Goal: Transaction & Acquisition: Download file/media

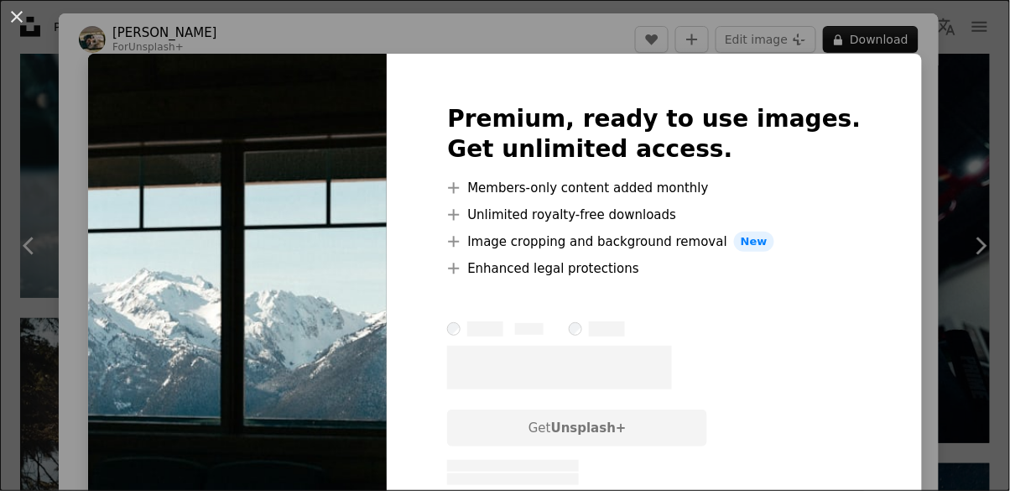
scroll to position [4577, 0]
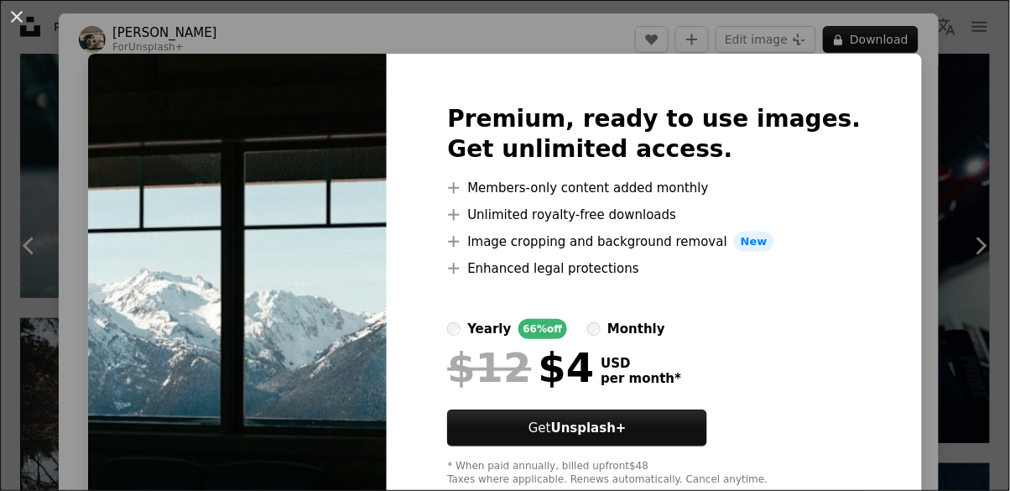
click at [949, 166] on div "An X shape Premium, ready to use images. Get unlimited access. A plus sign Memb…" at bounding box center [505, 245] width 1010 height 491
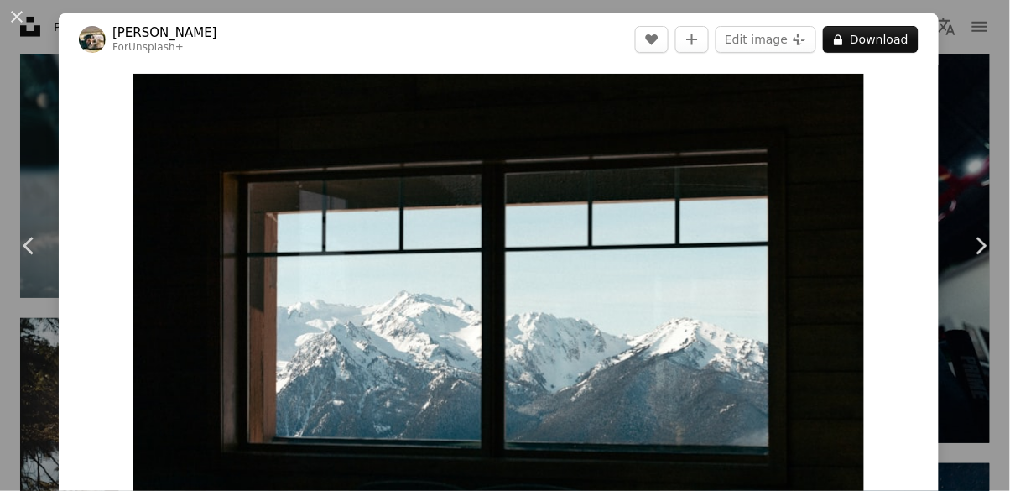
click at [967, 173] on div "An X shape Chevron left Chevron right Hans For Unsplash+ A heart A plus sign Ed…" at bounding box center [505, 245] width 1010 height 491
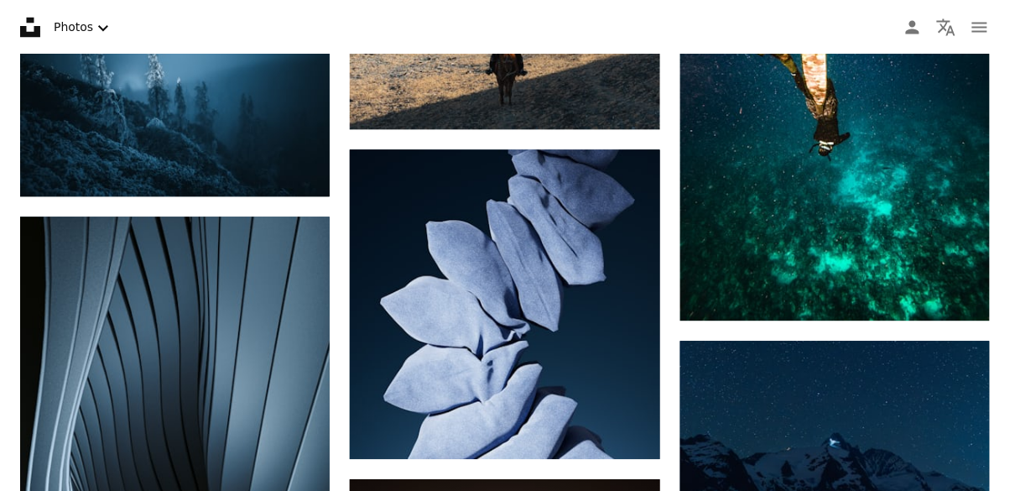
scroll to position [5118, 0]
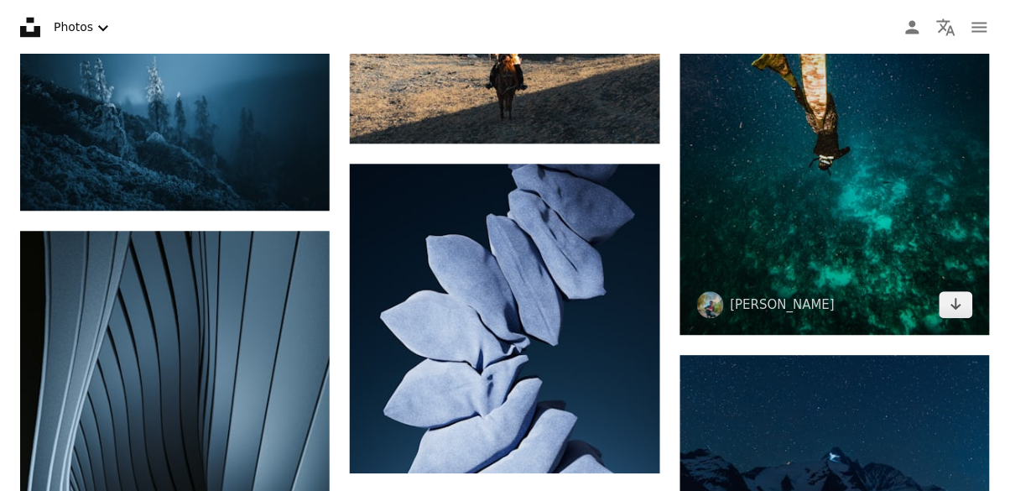
click at [855, 189] on img at bounding box center [835, 128] width 310 height 413
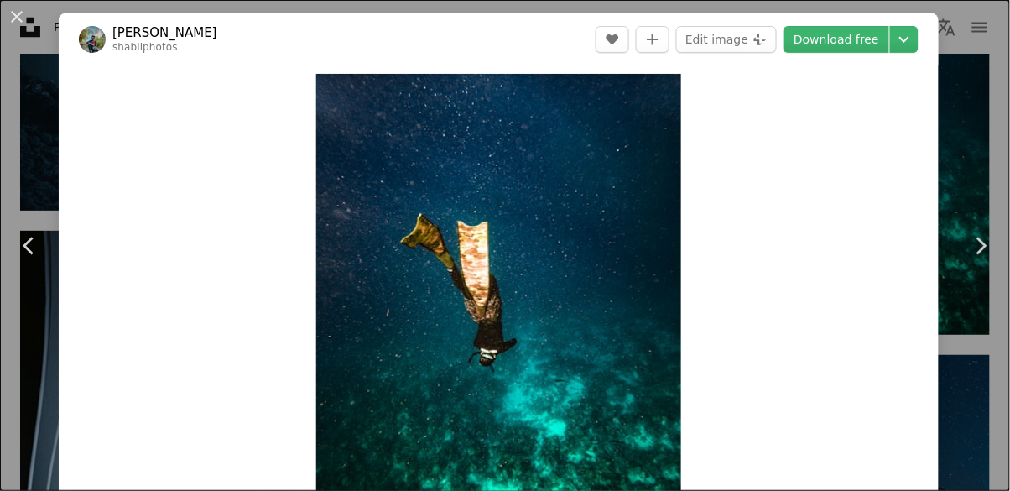
click at [7, 10] on button "An X shape" at bounding box center [17, 17] width 20 height 20
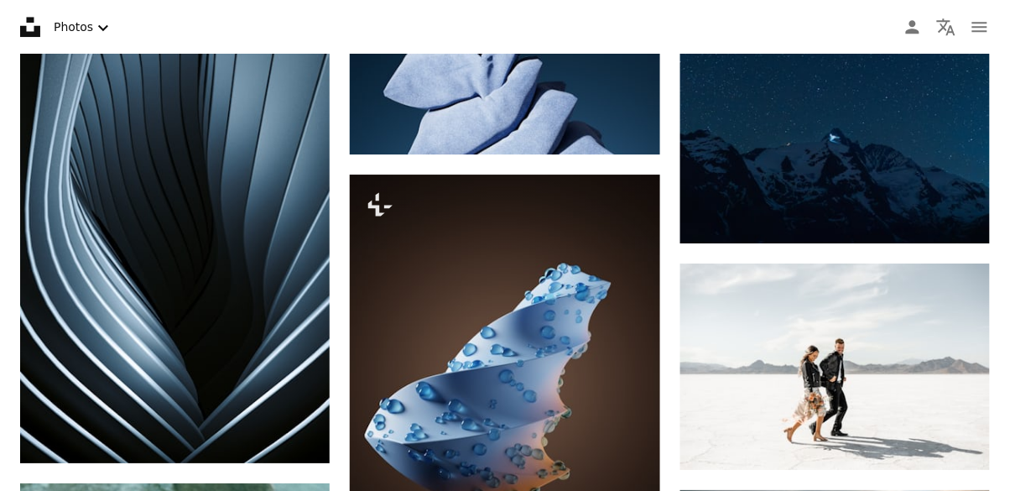
scroll to position [5377, 0]
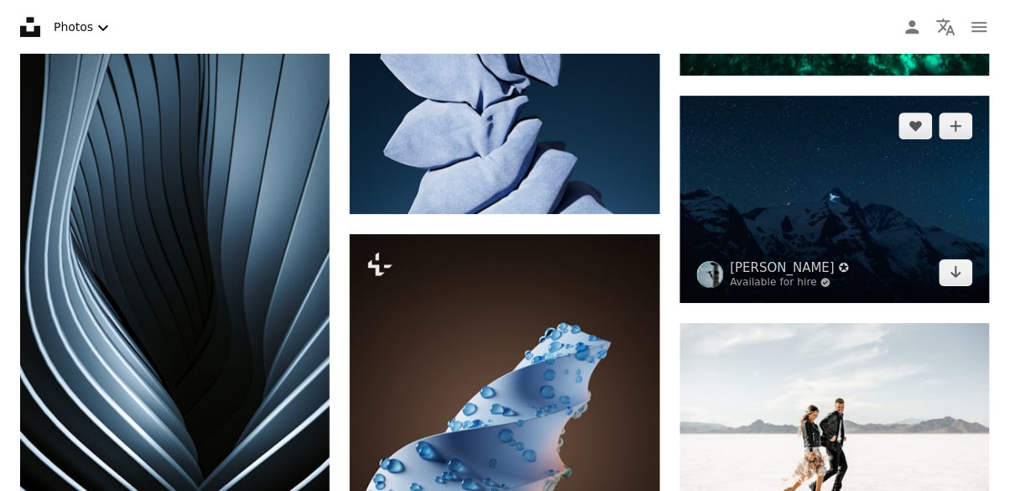
click at [848, 221] on img at bounding box center [835, 199] width 310 height 207
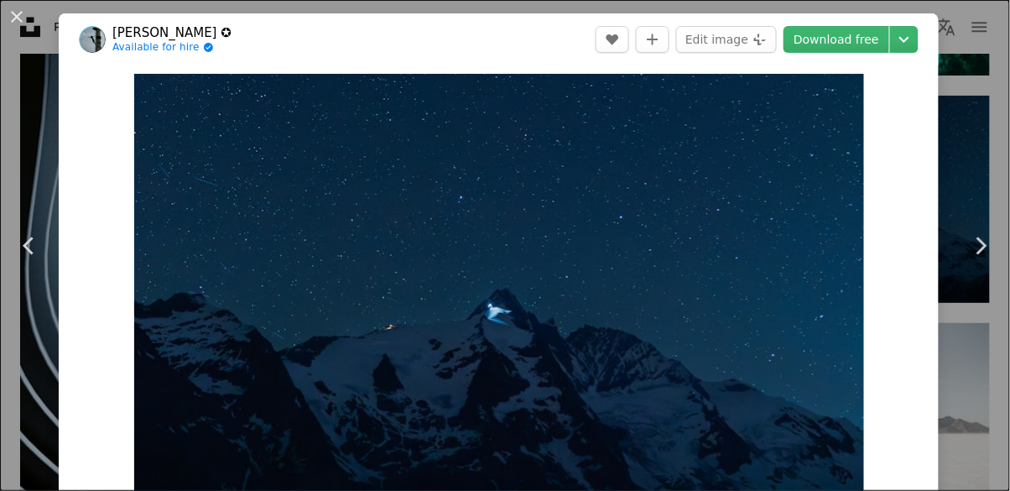
click at [882, 39] on link "Download free" at bounding box center [837, 39] width 106 height 27
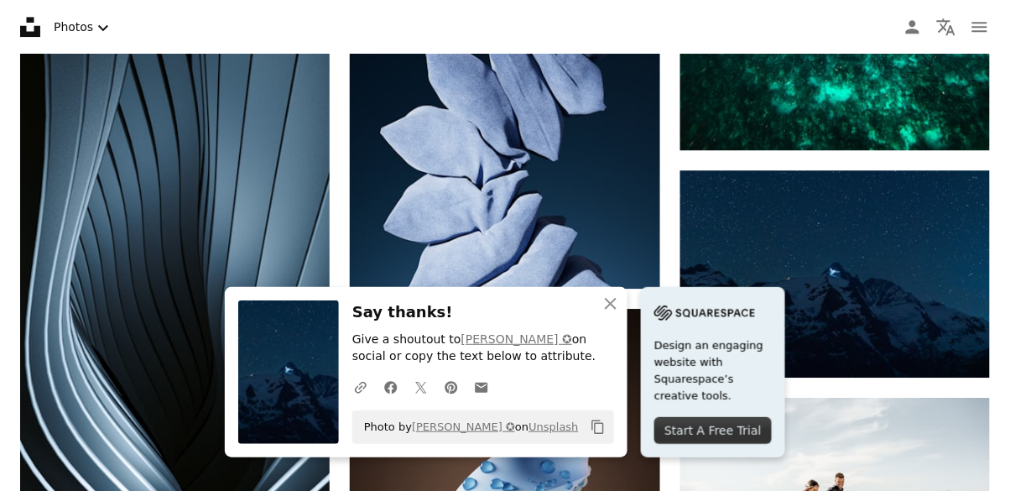
scroll to position [5291, 0]
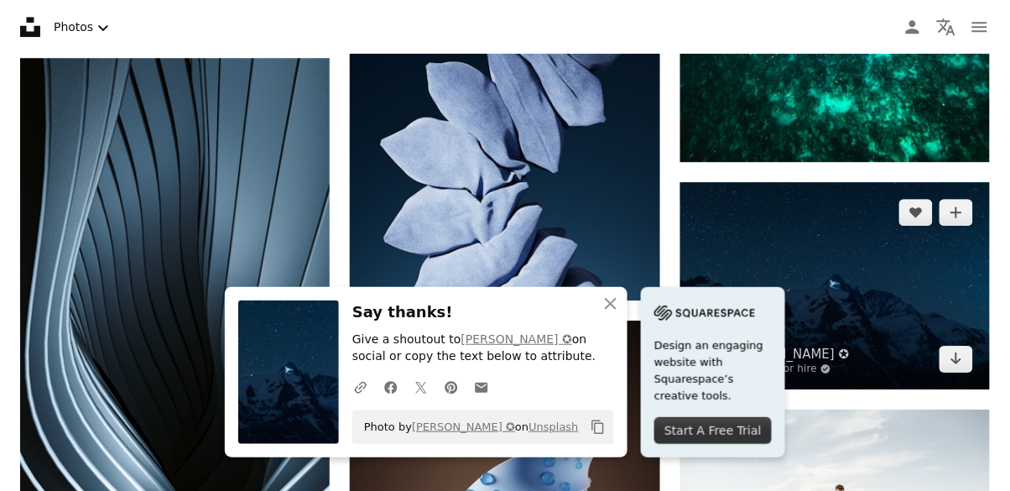
click at [838, 289] on img at bounding box center [835, 285] width 310 height 207
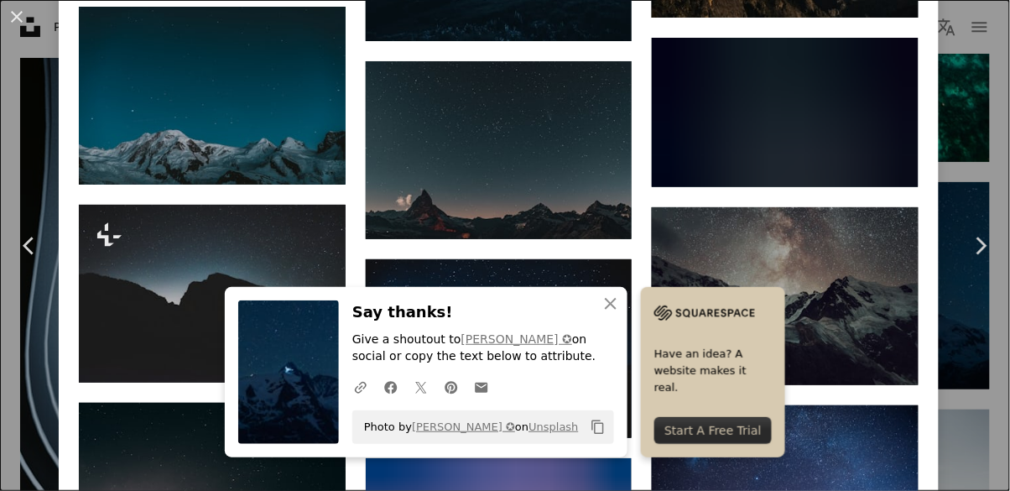
scroll to position [1928, 0]
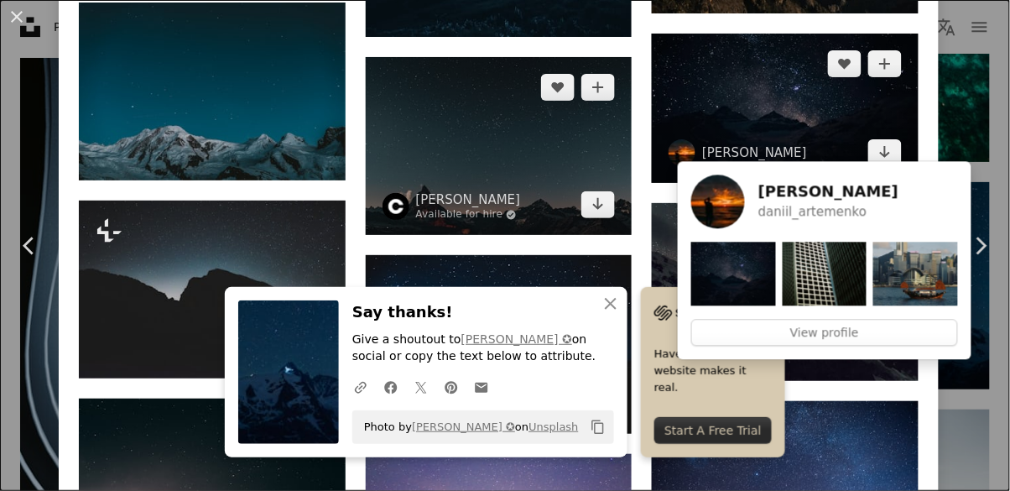
click at [560, 167] on img at bounding box center [499, 146] width 267 height 178
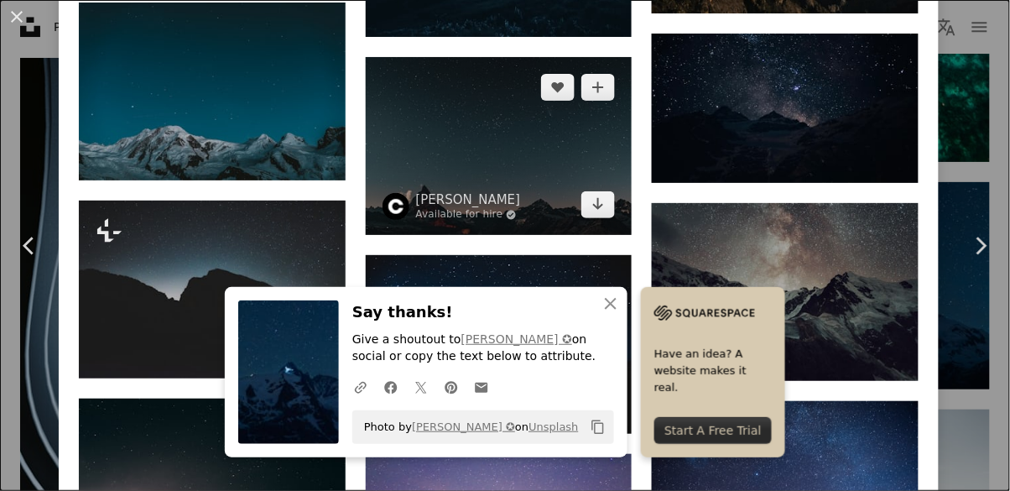
click at [529, 157] on img at bounding box center [499, 146] width 267 height 178
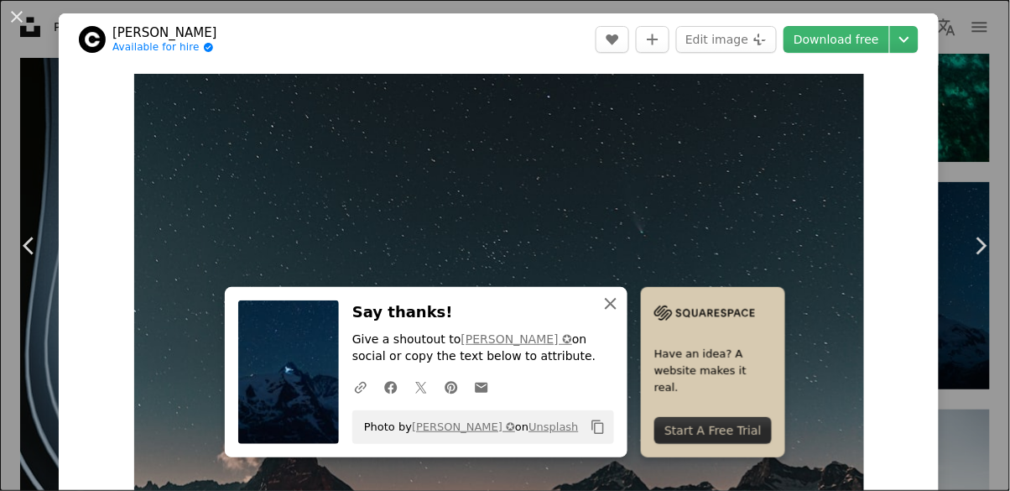
click at [606, 304] on icon "An X shape" at bounding box center [611, 304] width 20 height 20
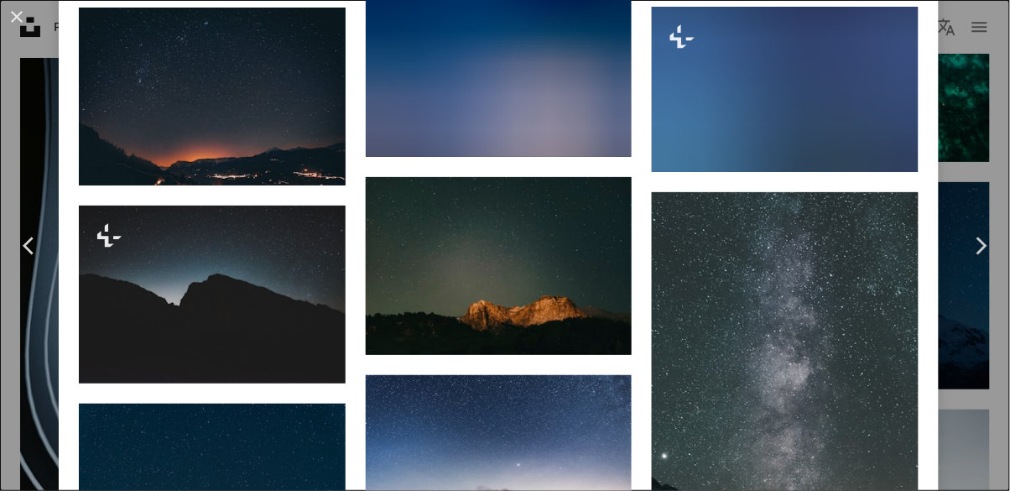
scroll to position [1555, 0]
